Goal: Task Accomplishment & Management: Complete application form

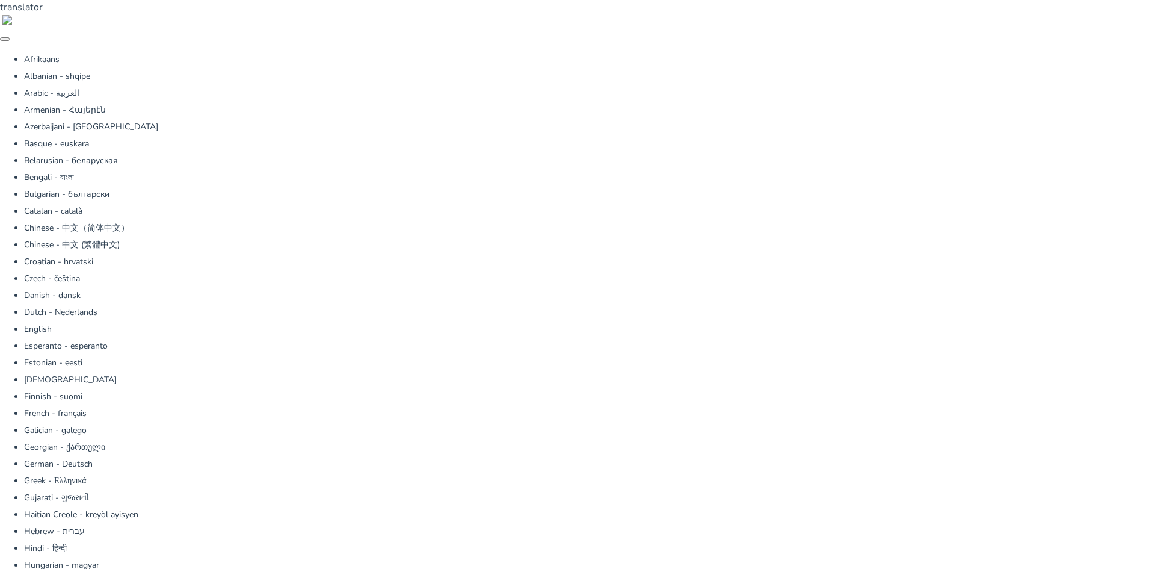
drag, startPoint x: 978, startPoint y: 226, endPoint x: 200, endPoint y: 232, distance: 778.7
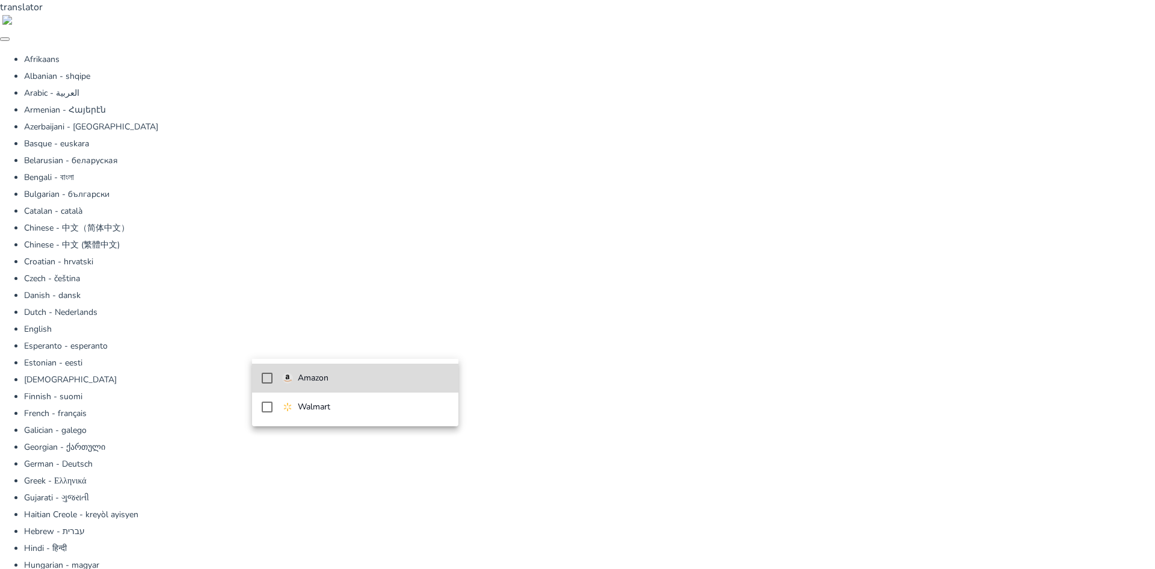
click at [268, 374] on mat-pseudo-checkbox at bounding box center [267, 378] width 11 height 11
click at [531, 373] on div at bounding box center [577, 284] width 1155 height 569
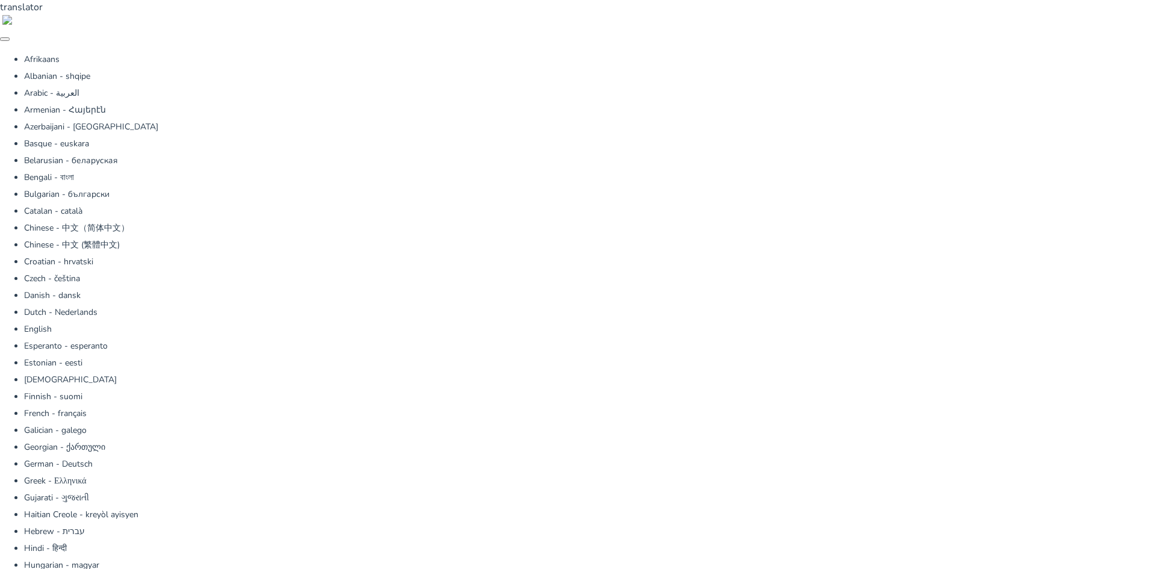
type textarea "**********"
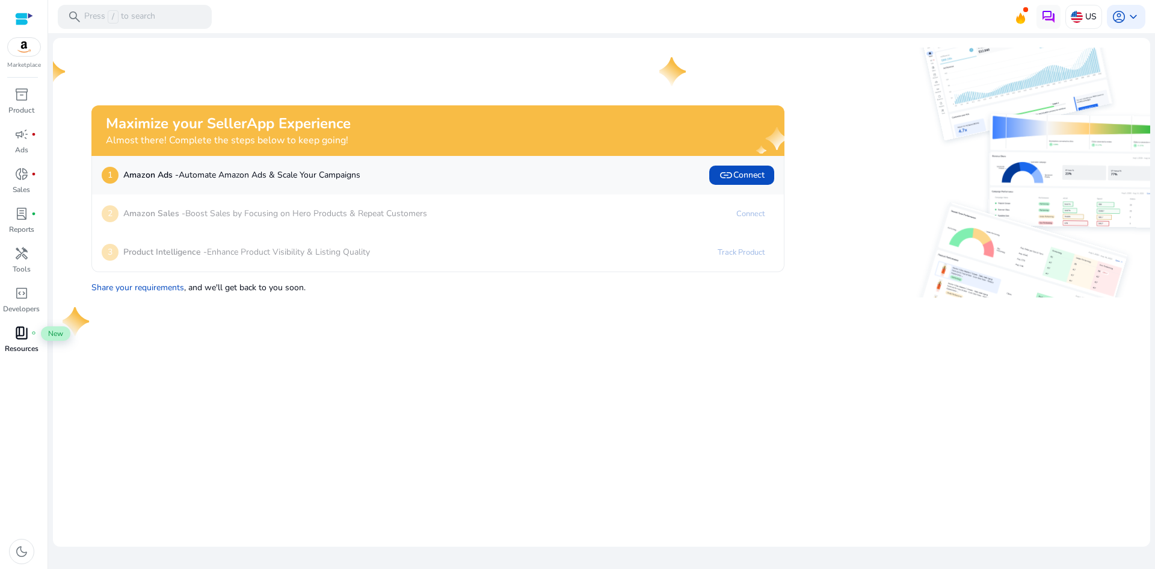
click at [29, 334] on div "book_4 fiber_manual_record" at bounding box center [22, 332] width 34 height 19
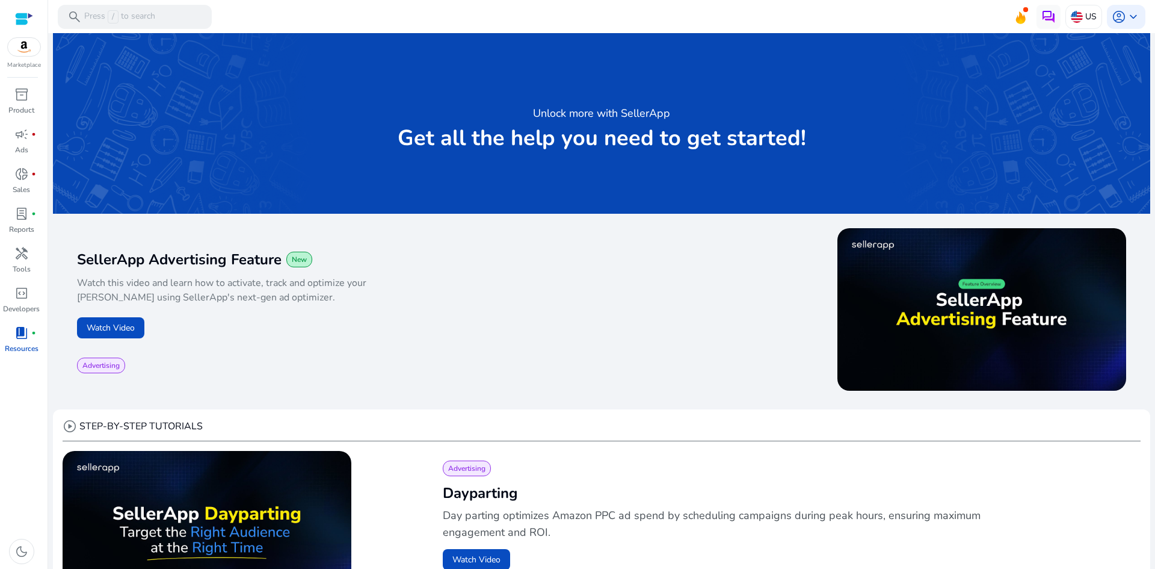
click at [24, 51] on img at bounding box center [24, 47] width 32 height 18
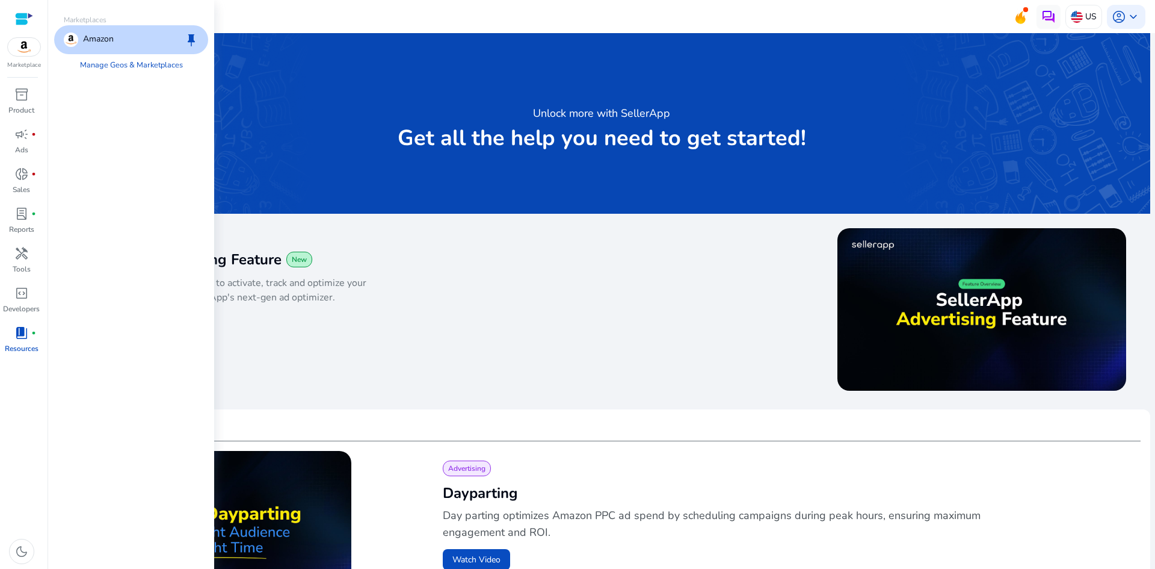
click at [122, 113] on div "Marketplaces Amazon keep Manage Geos & Marketplaces" at bounding box center [131, 284] width 166 height 569
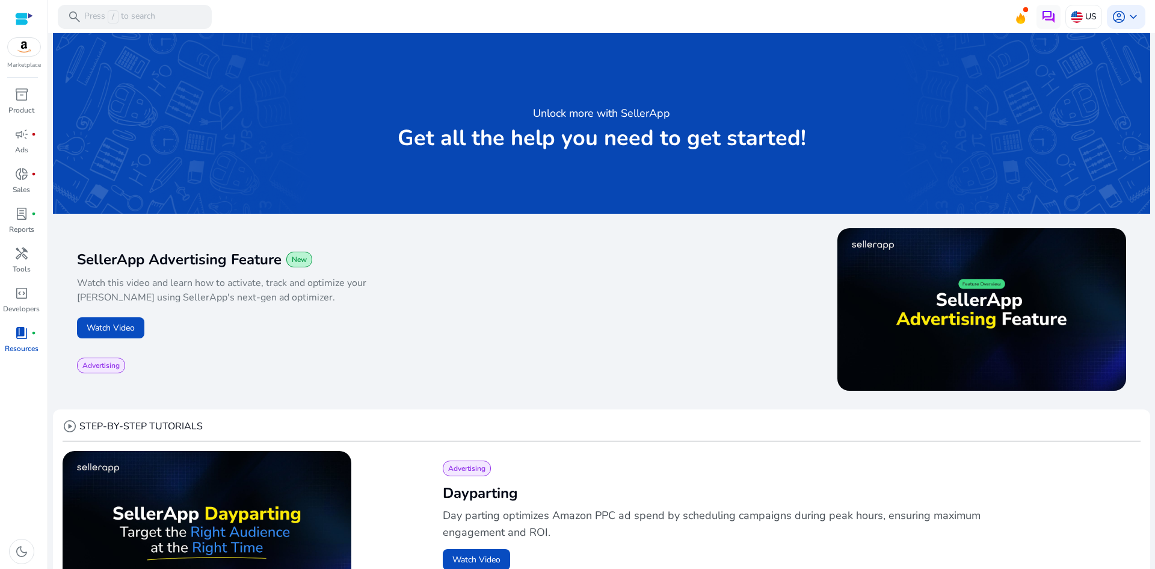
click at [598, 303] on div "Watch this video and learn how to activate, track and optimize your [PERSON_NAM…" at bounding box center [339, 293] width 525 height 49
click at [1080, 17] on div "US" at bounding box center [1084, 17] width 37 height 24
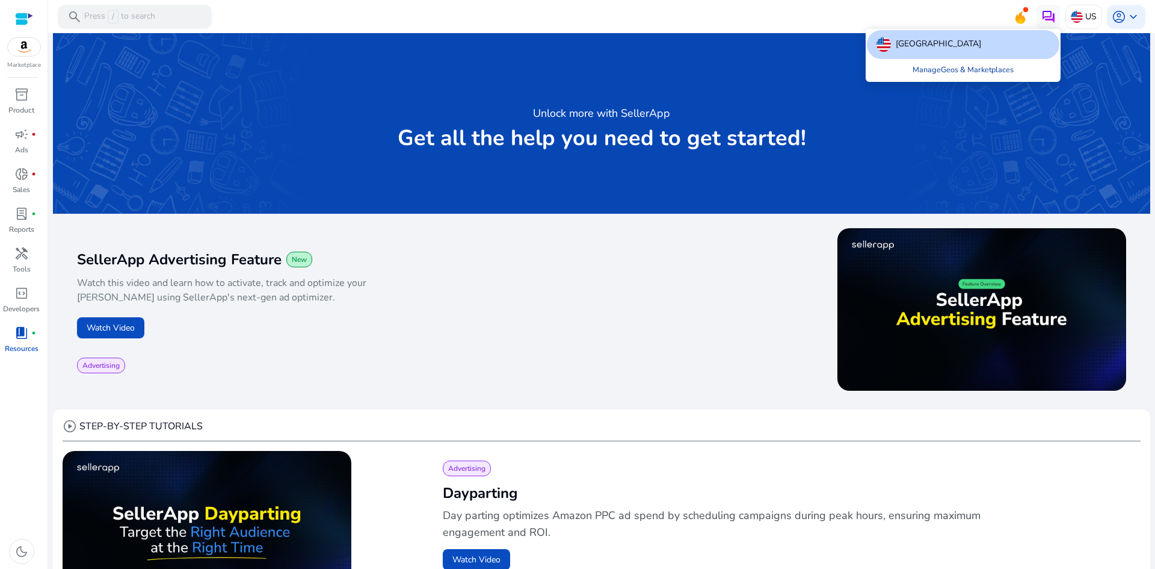
click at [953, 69] on link "Manage Geos & Marketplaces" at bounding box center [963, 70] width 120 height 22
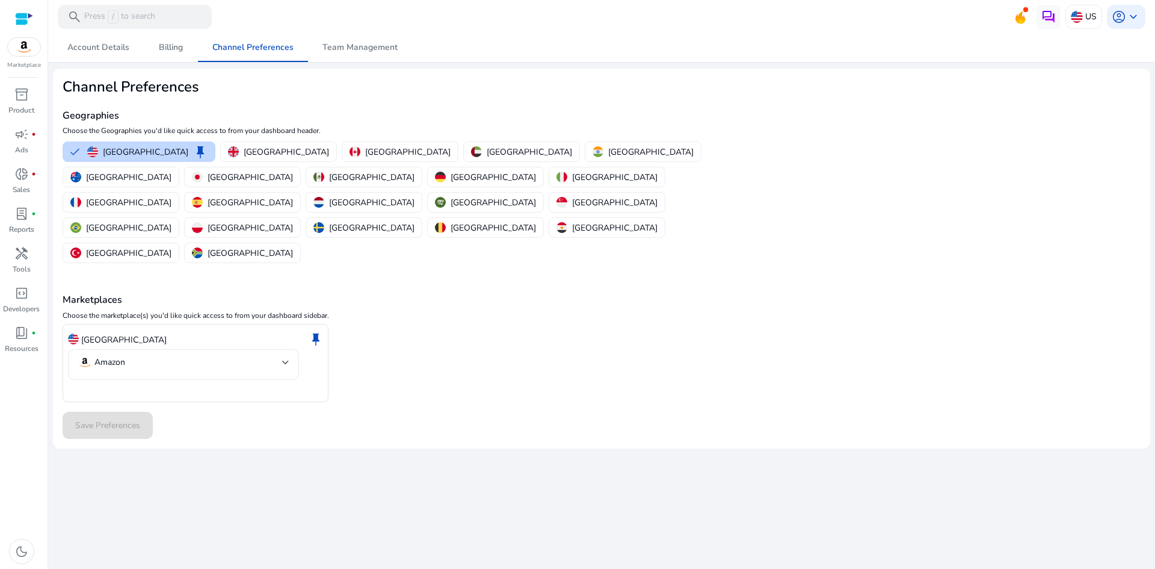
click at [285, 355] on div at bounding box center [285, 362] width 7 height 14
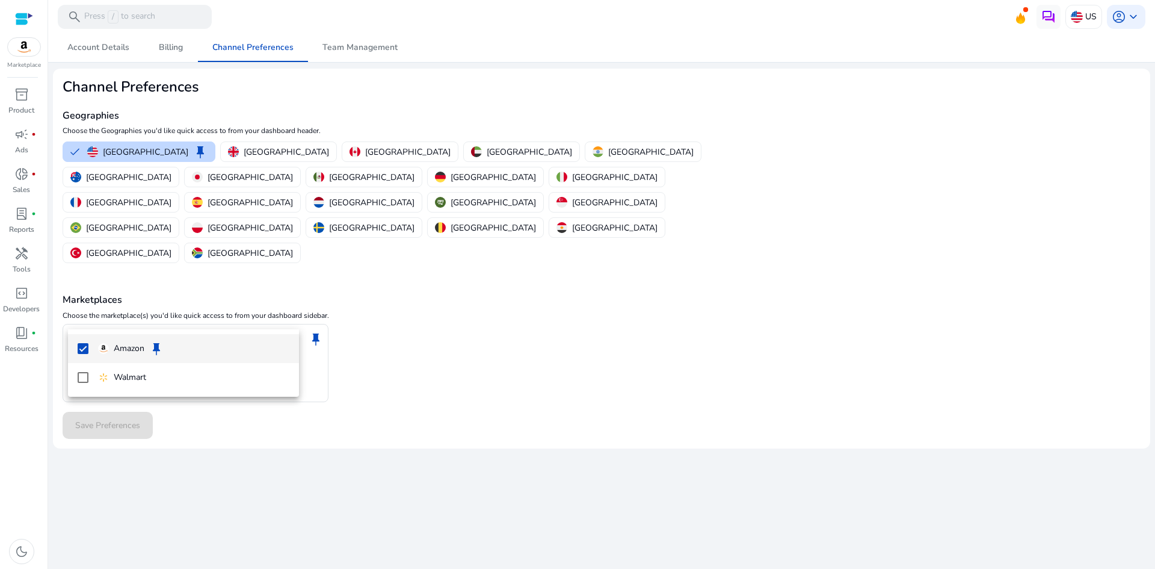
click at [385, 311] on div at bounding box center [577, 284] width 1155 height 569
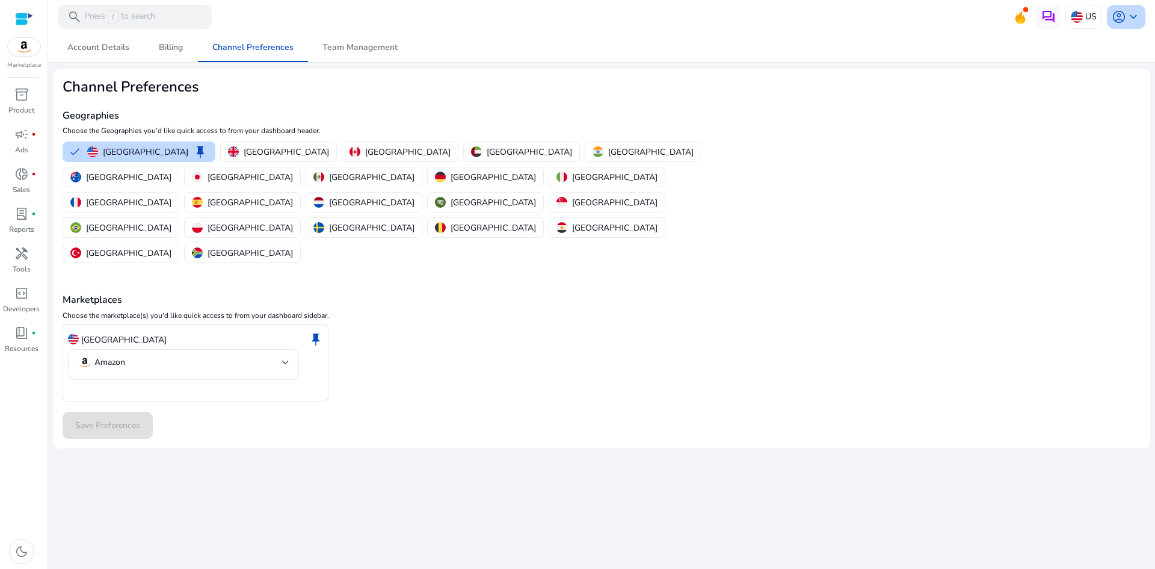
click at [1134, 20] on span "keyboard_arrow_down" at bounding box center [1134, 17] width 14 height 14
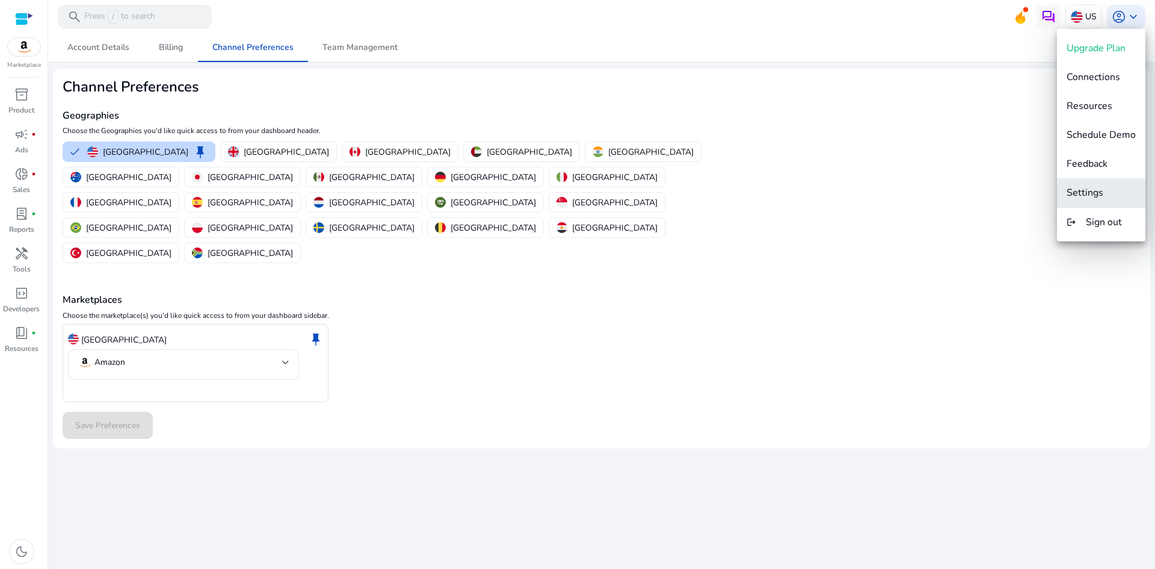
click at [1090, 190] on span "Settings" at bounding box center [1085, 192] width 37 height 13
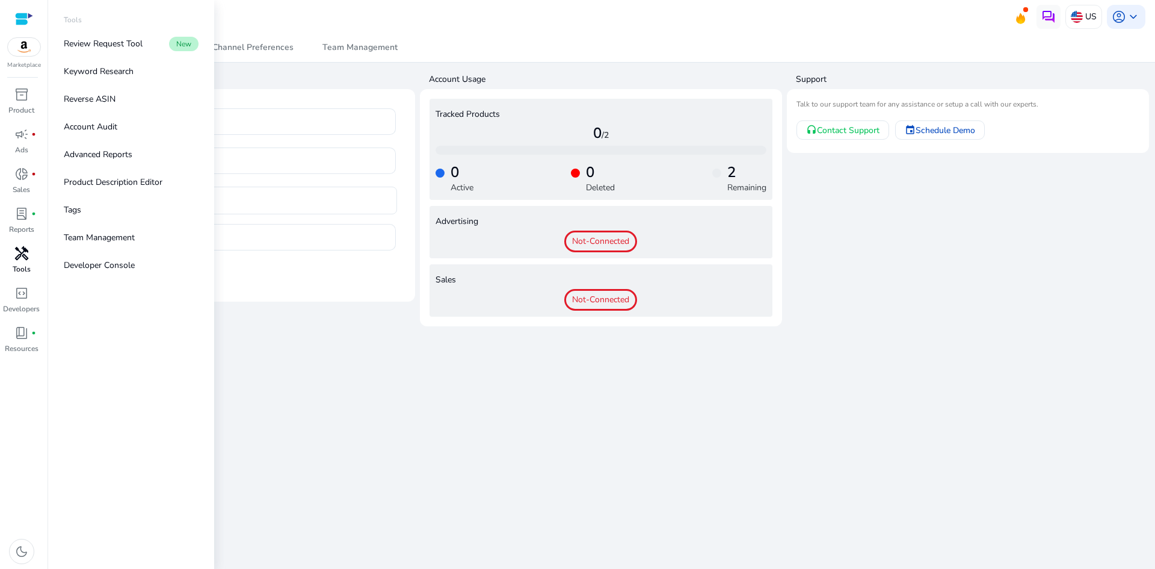
click at [19, 254] on span "handyman" at bounding box center [21, 253] width 14 height 14
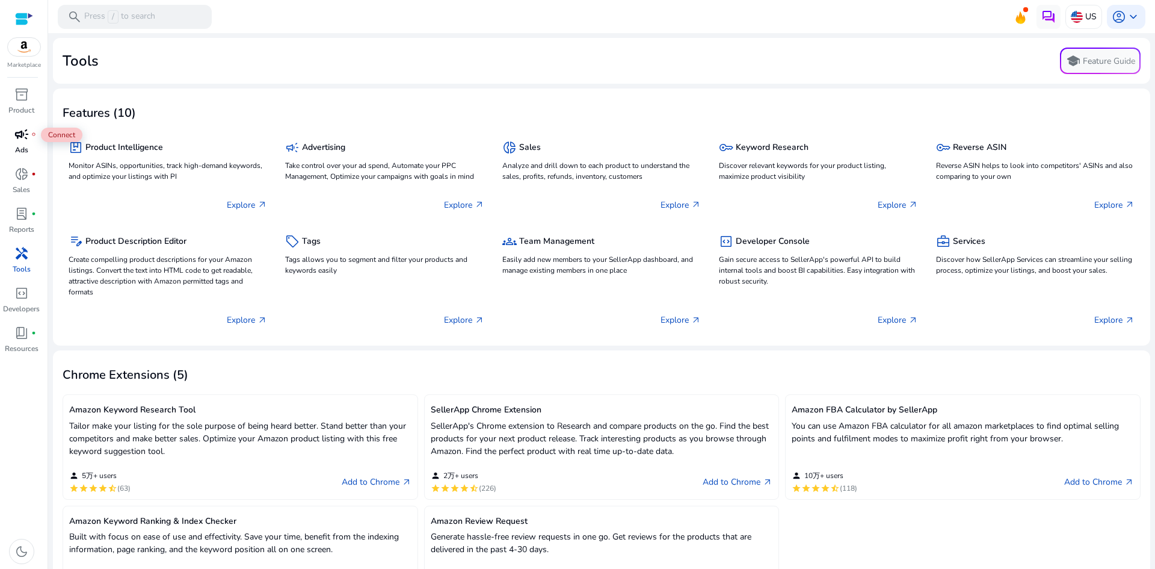
click at [20, 137] on span "campaign" at bounding box center [21, 134] width 14 height 14
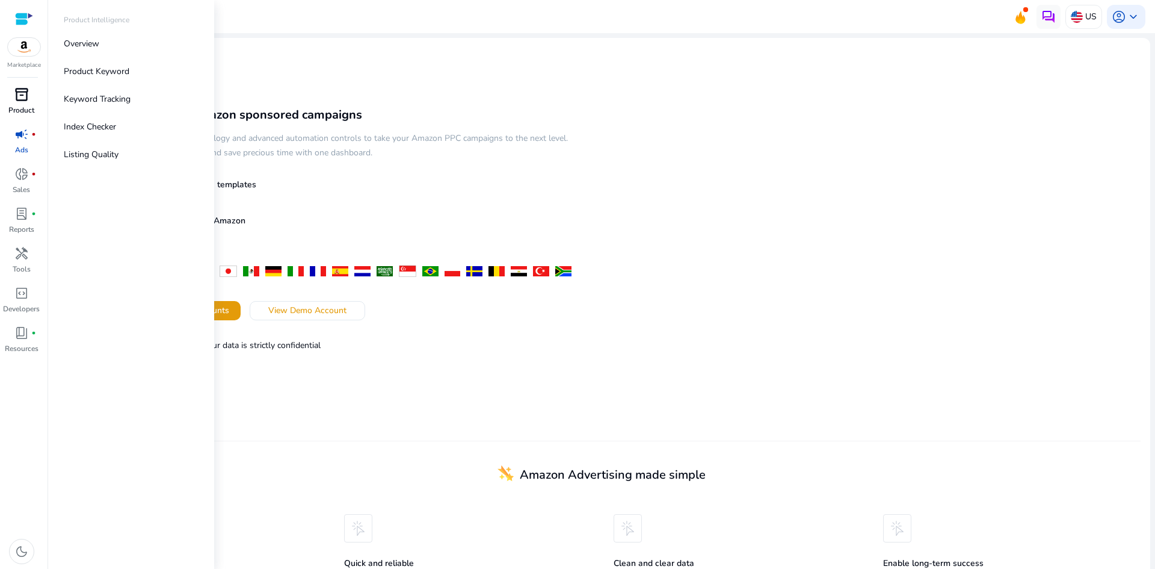
click at [20, 90] on span "inventory_2" at bounding box center [21, 94] width 14 height 14
